Goal: Check status: Check status

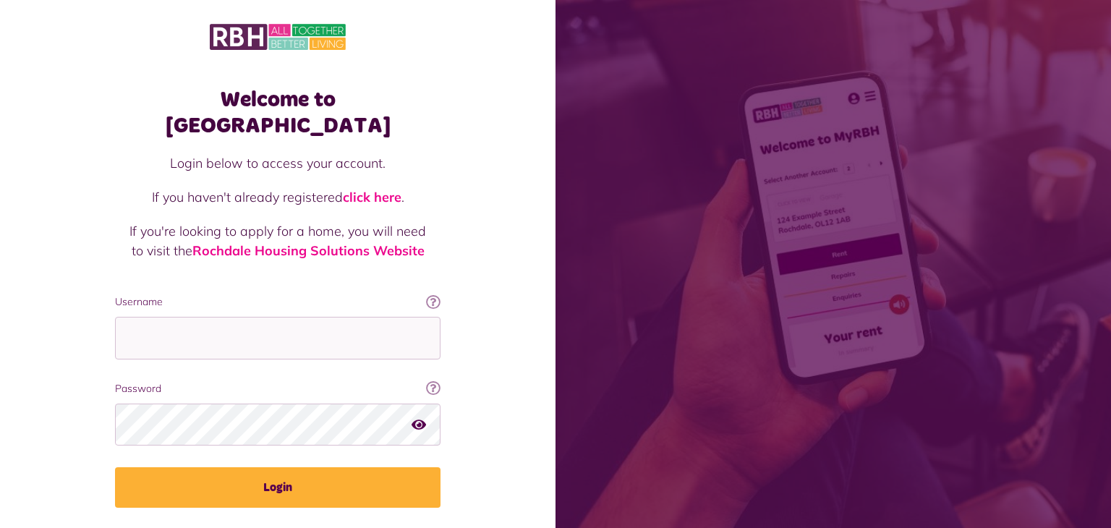
click at [136, 275] on p at bounding box center [277, 285] width 297 height 20
click at [140, 317] on input "Username" at bounding box center [277, 338] width 325 height 43
type input "**********"
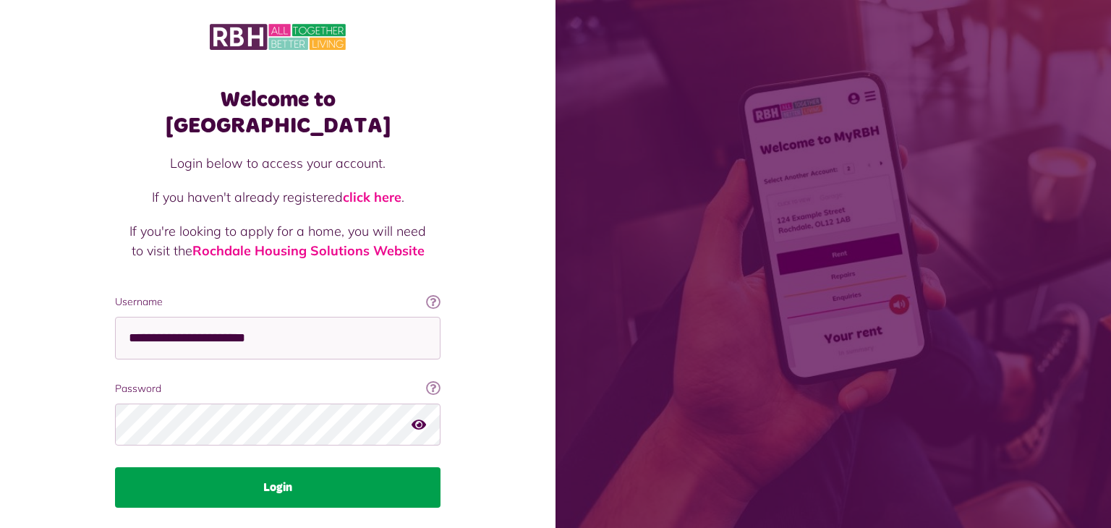
click at [265, 467] on button "Login" at bounding box center [277, 487] width 325 height 40
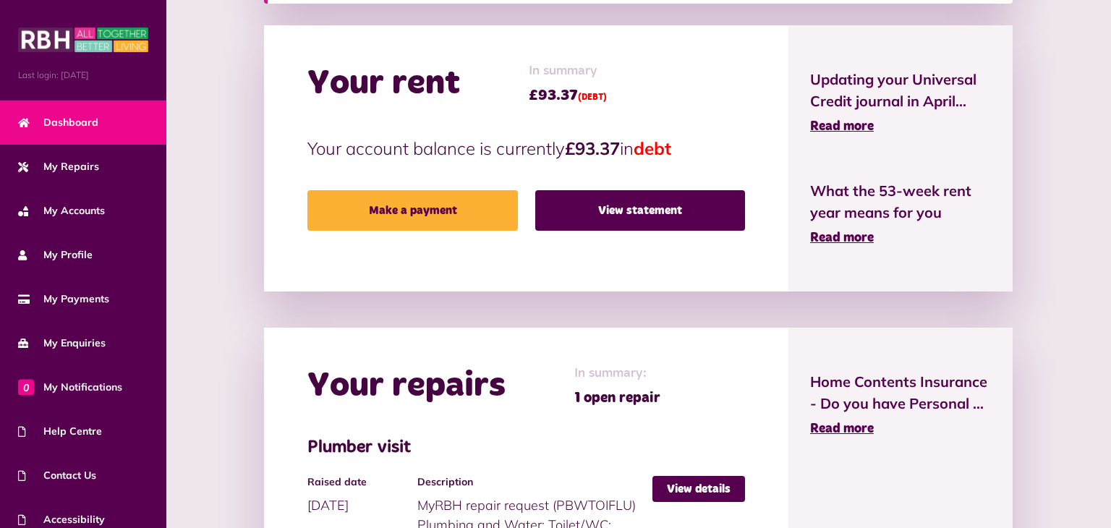
scroll to position [337, 0]
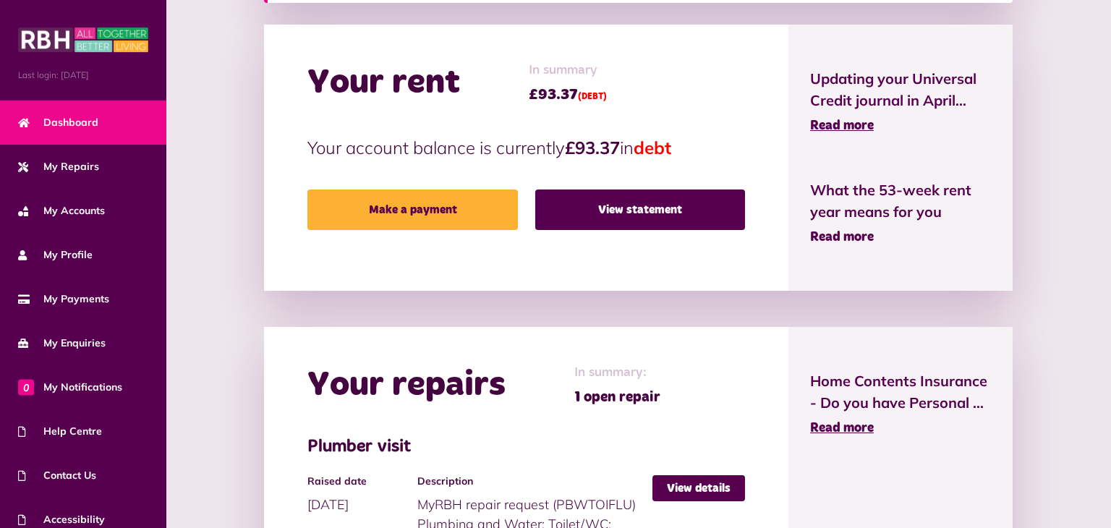
click at [850, 234] on span "Read more" at bounding box center [842, 237] width 64 height 13
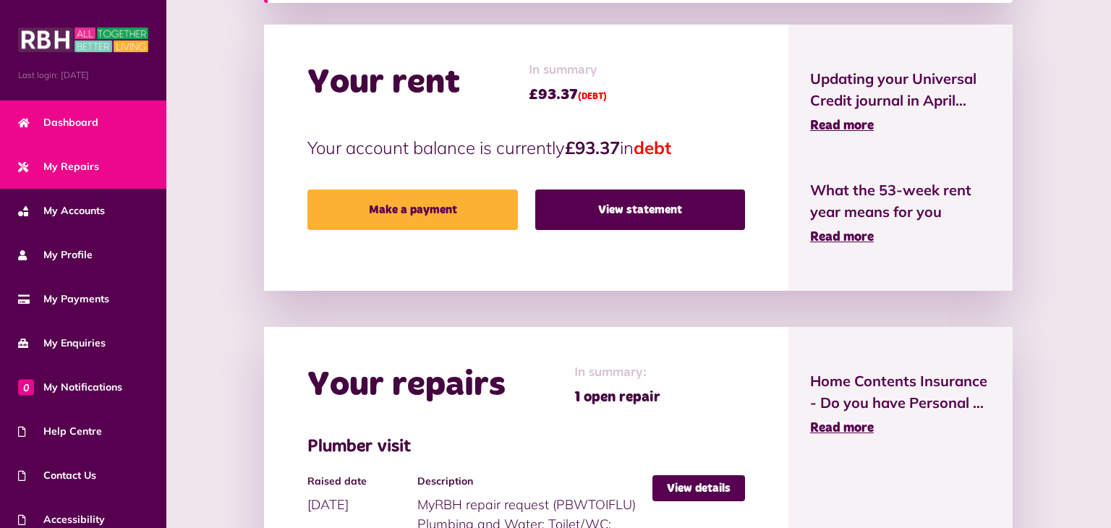
click at [91, 161] on span "My Repairs" at bounding box center [58, 166] width 81 height 15
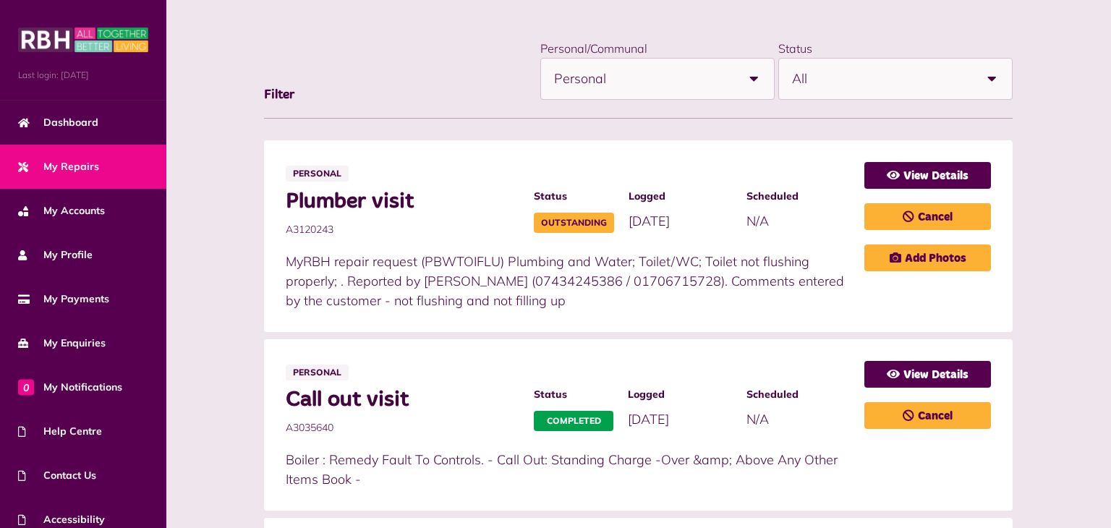
scroll to position [182, 0]
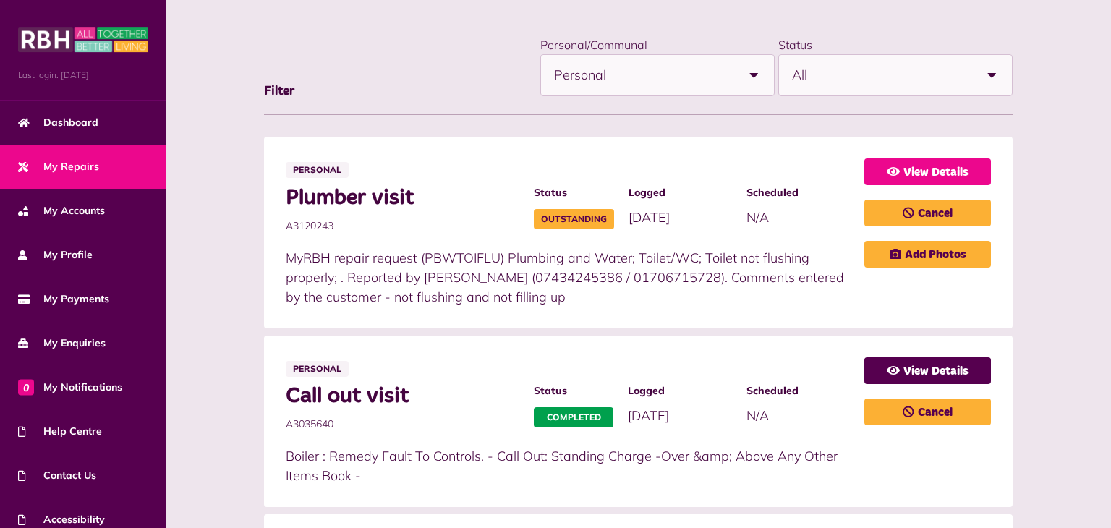
click at [951, 170] on link "View Details" at bounding box center [927, 171] width 127 height 27
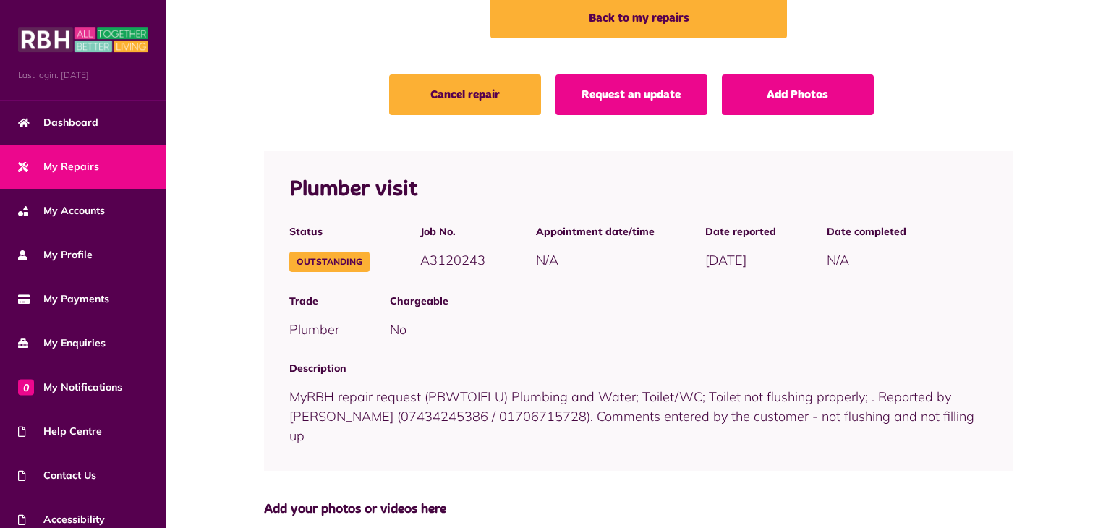
scroll to position [97, 0]
